Goal: Information Seeking & Learning: Learn about a topic

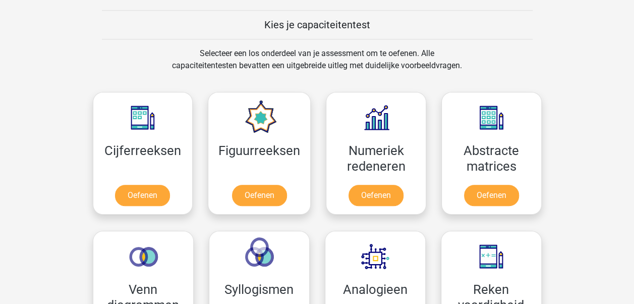
scroll to position [381, 0]
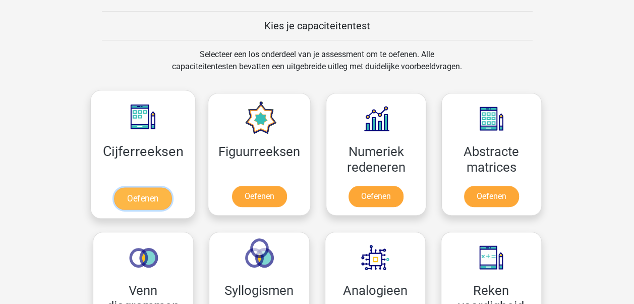
click at [138, 194] on link "Oefenen" at bounding box center [143, 198] width 58 height 22
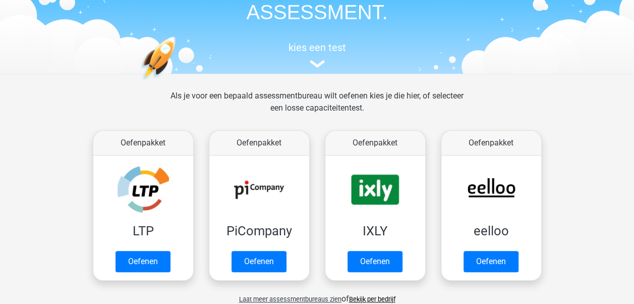
scroll to position [0, 0]
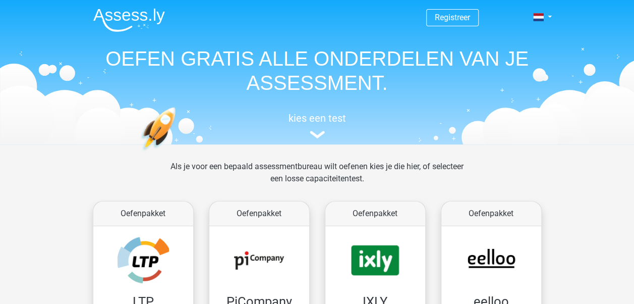
click at [123, 15] on img at bounding box center [129, 20] width 72 height 24
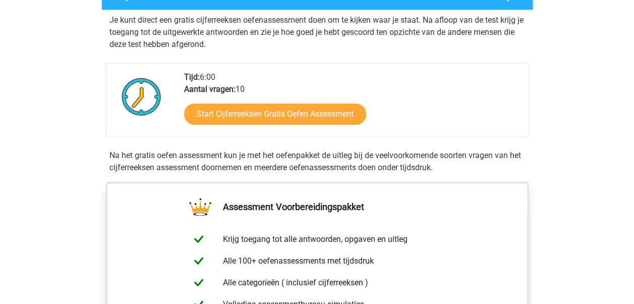
scroll to position [215, 0]
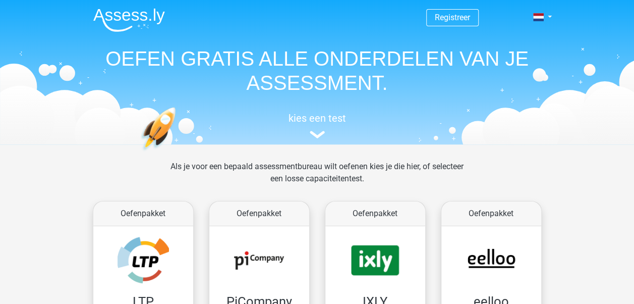
click at [123, 15] on img at bounding box center [129, 20] width 72 height 24
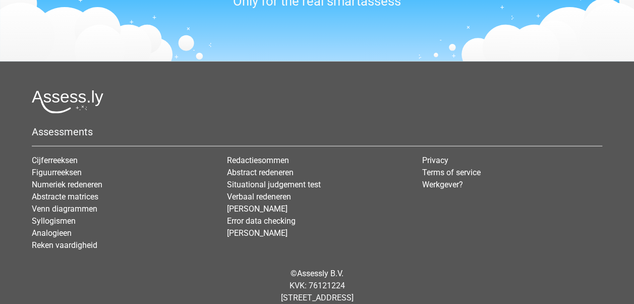
scroll to position [1293, 0]
